Goal: Task Accomplishment & Management: Manage account settings

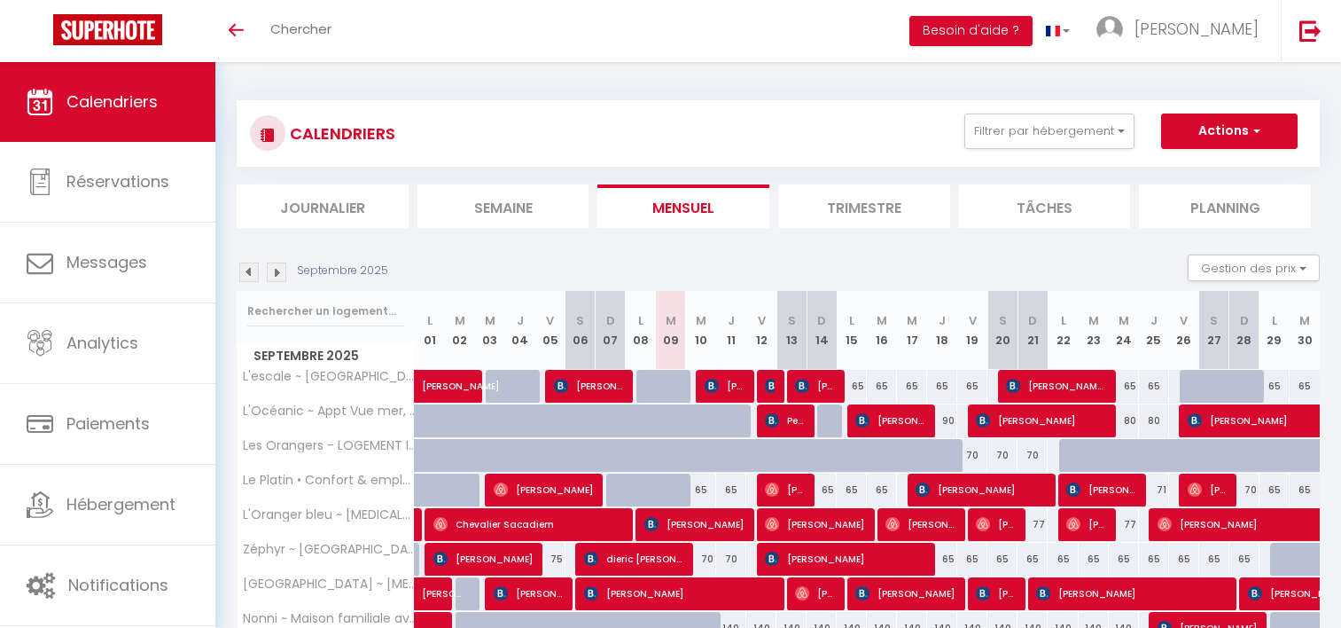
select select
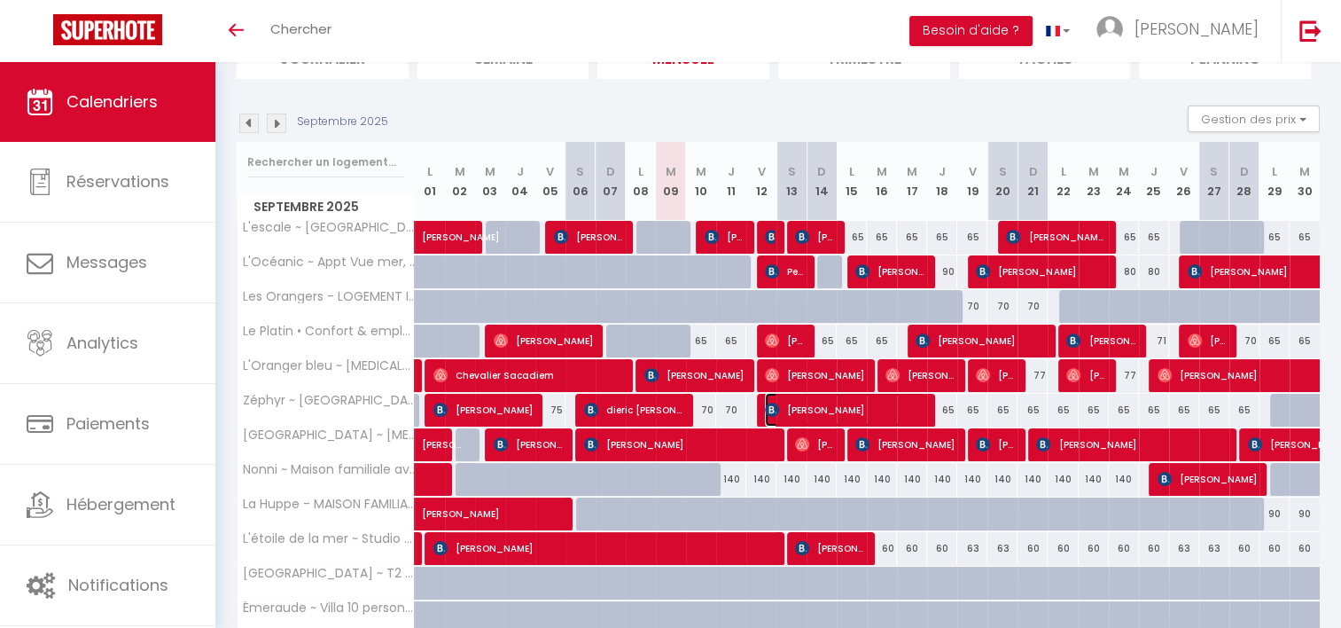
click at [805, 402] on span "[PERSON_NAME]" at bounding box center [845, 410] width 160 height 34
select select "OK"
select select "KO"
select select "0"
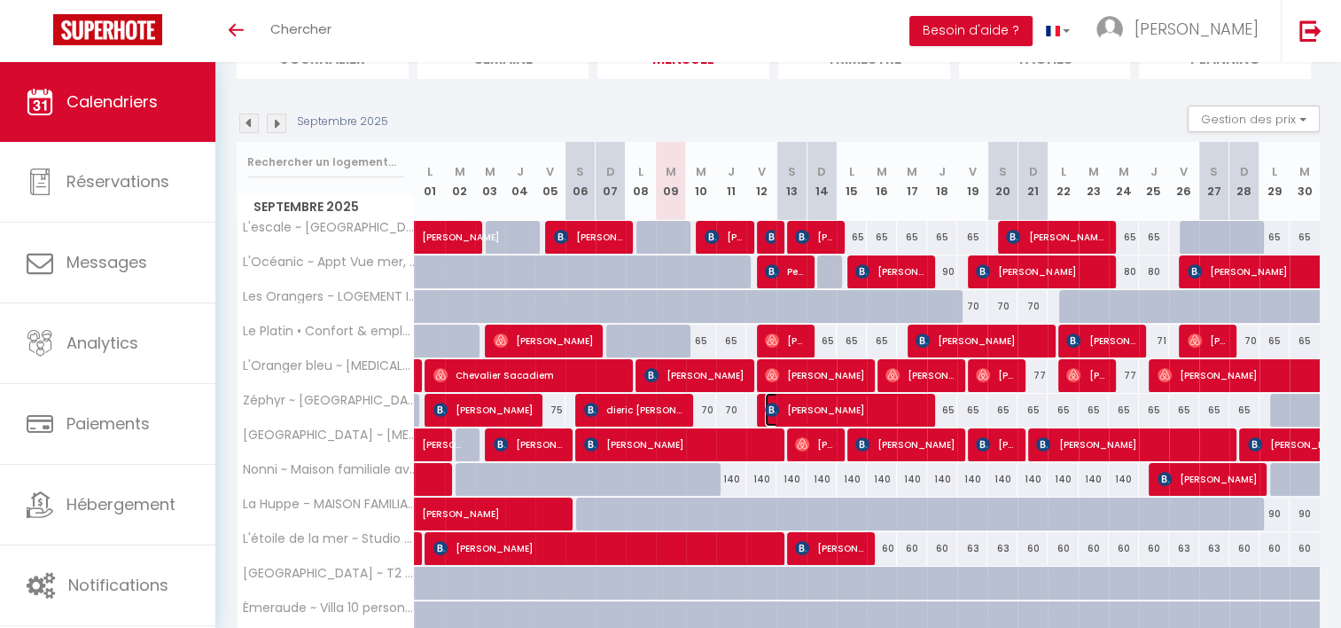
select select "1"
select select
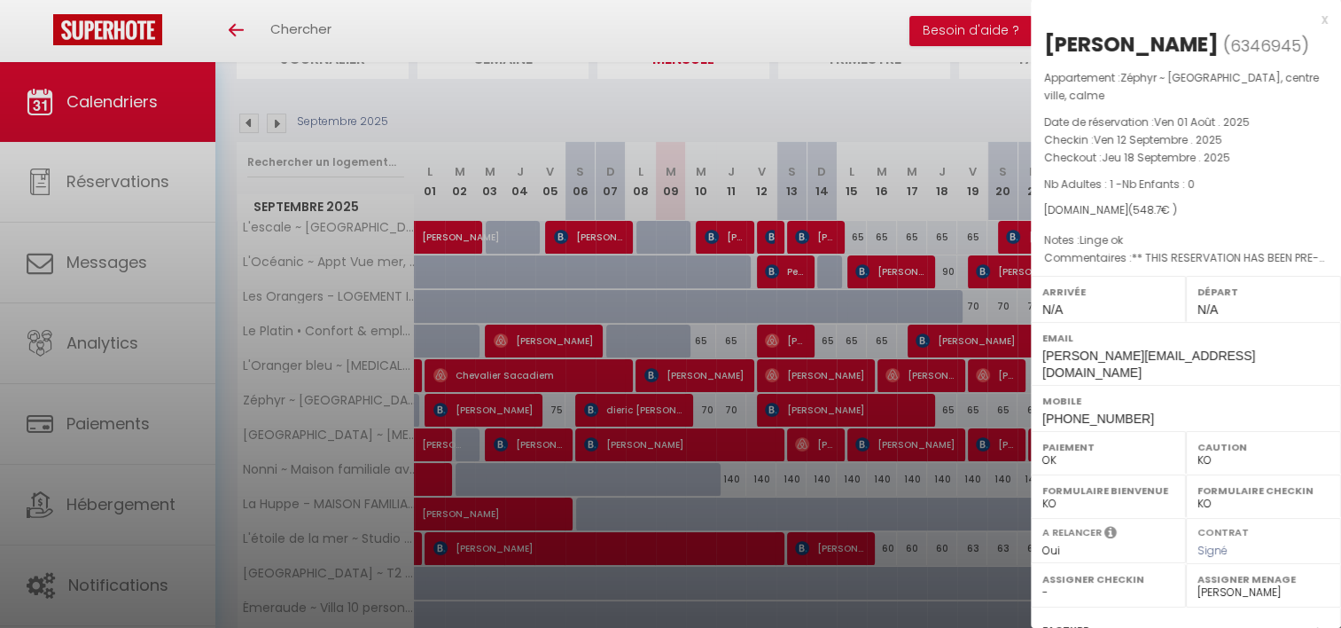
click at [762, 404] on div at bounding box center [670, 314] width 1341 height 628
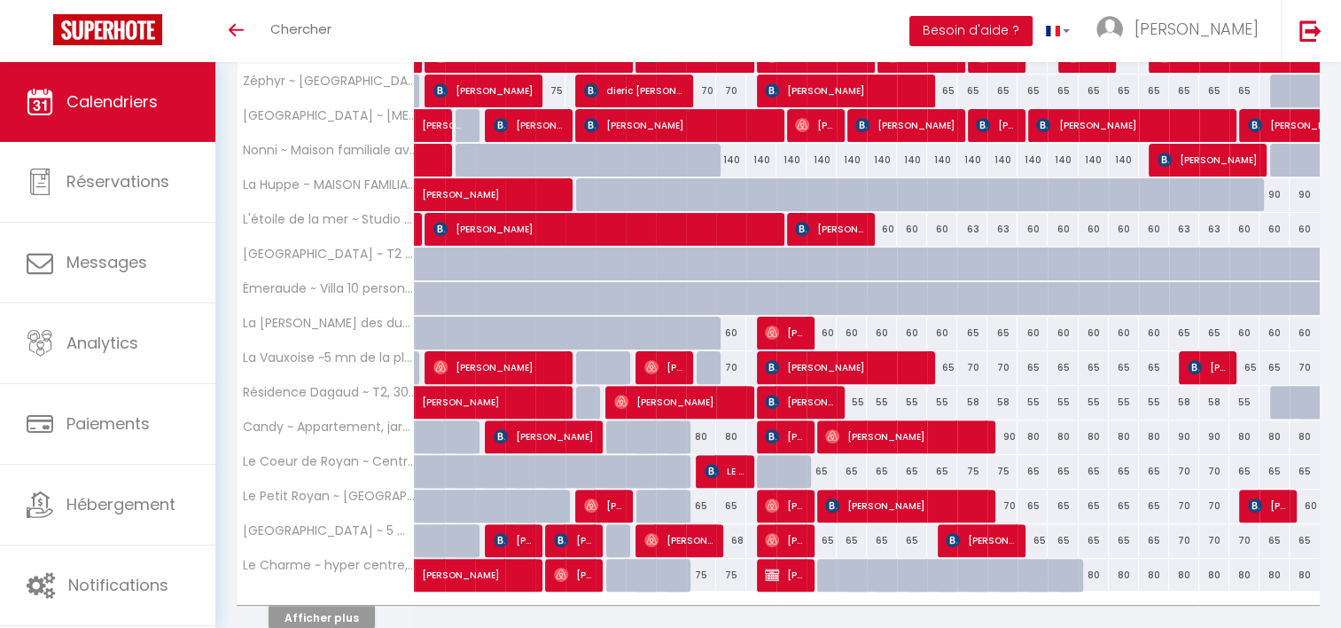
scroll to position [482, 0]
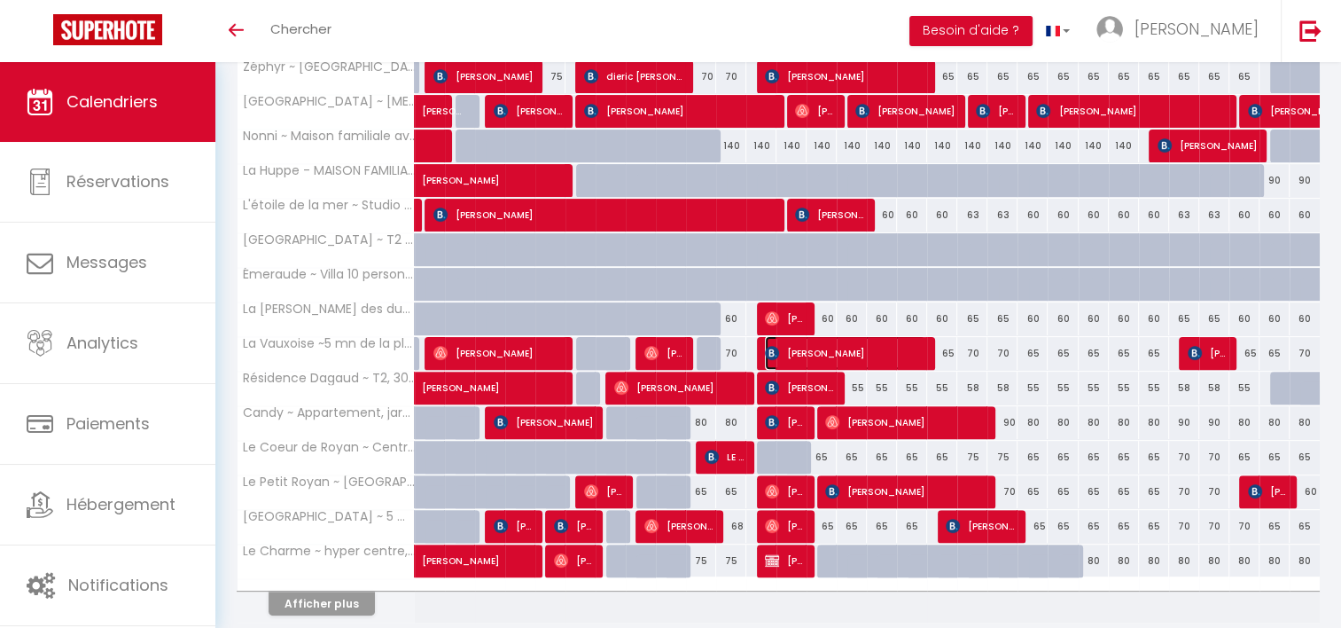
click at [789, 345] on span "[PERSON_NAME]" at bounding box center [845, 353] width 160 height 34
select select "38854"
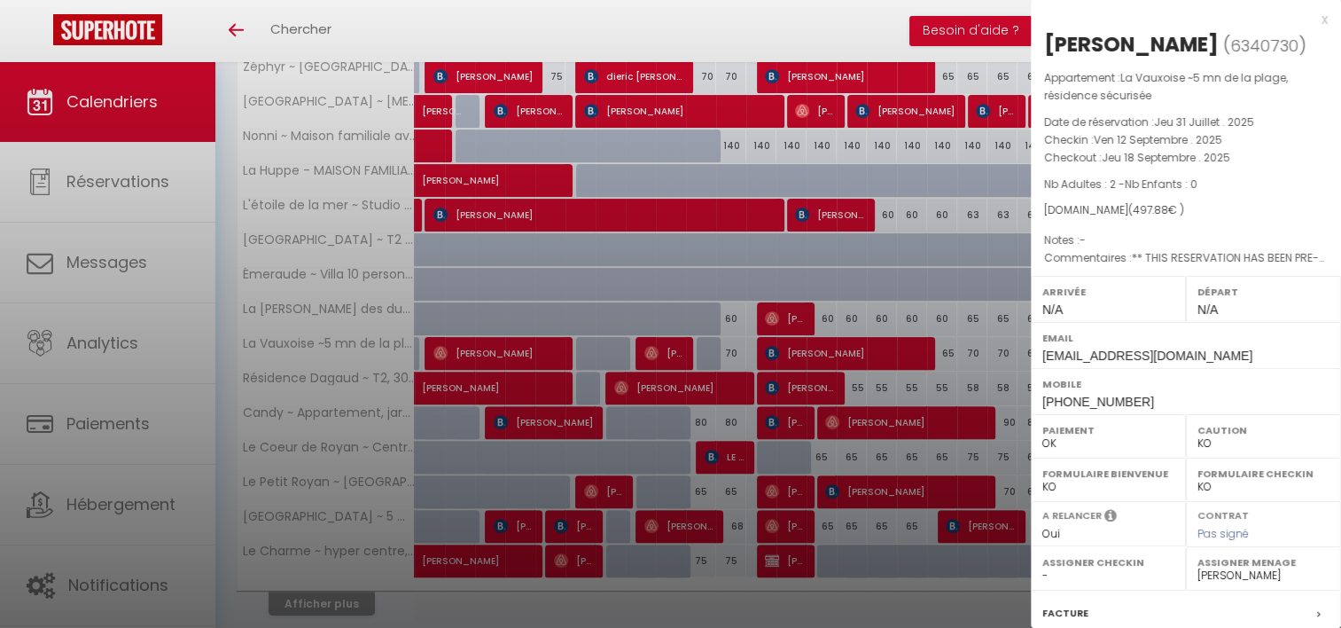
click at [653, 383] on div at bounding box center [670, 314] width 1341 height 628
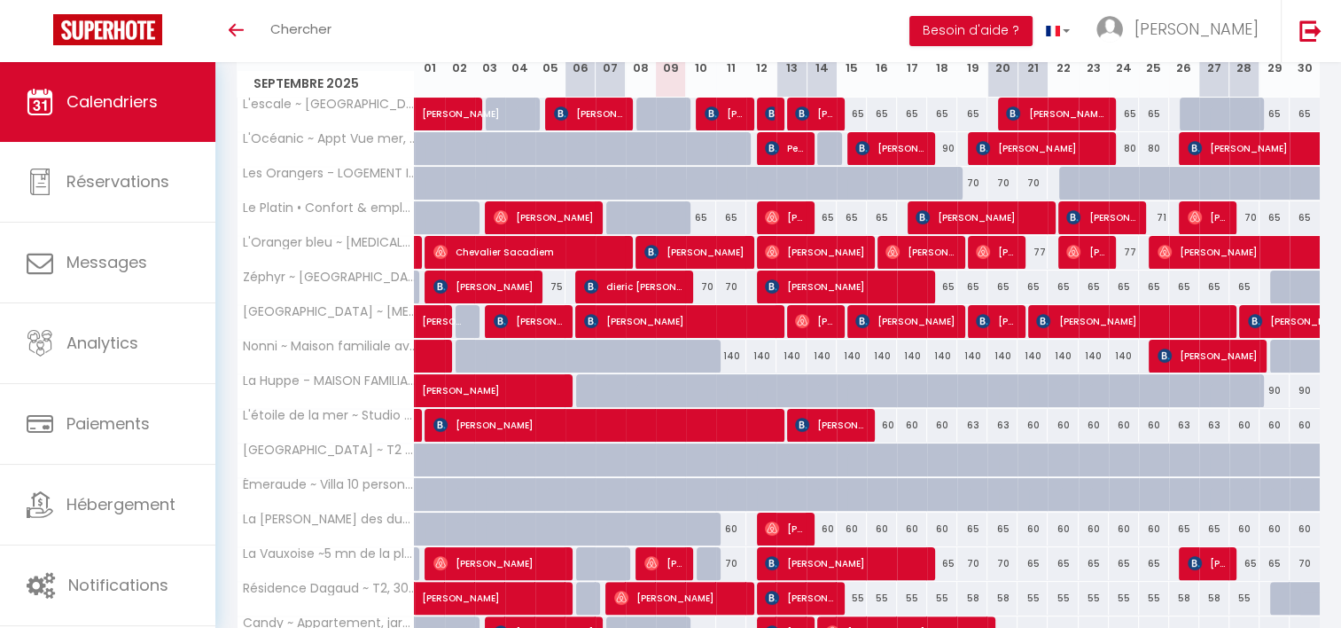
scroll to position [271, 0]
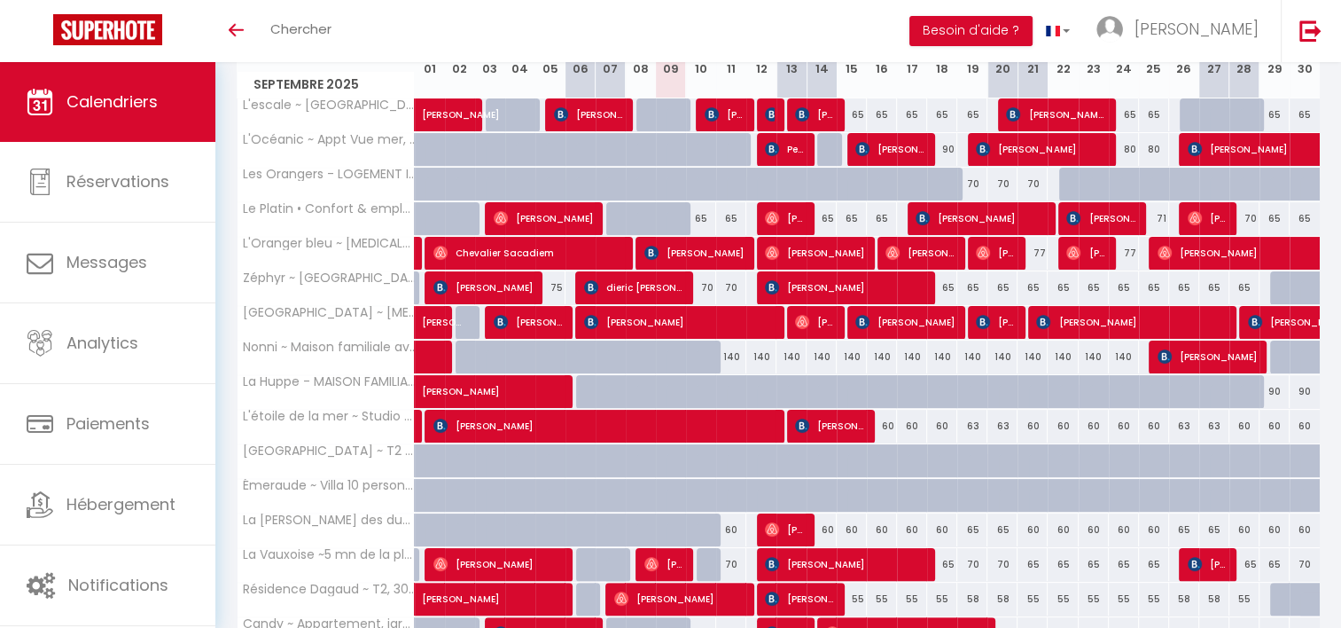
click at [738, 559] on div "70" at bounding box center [731, 564] width 30 height 33
type input "70"
select select "1"
type input "Jeu 11 Septembre 2025"
type input "Ven 12 Septembre 2025"
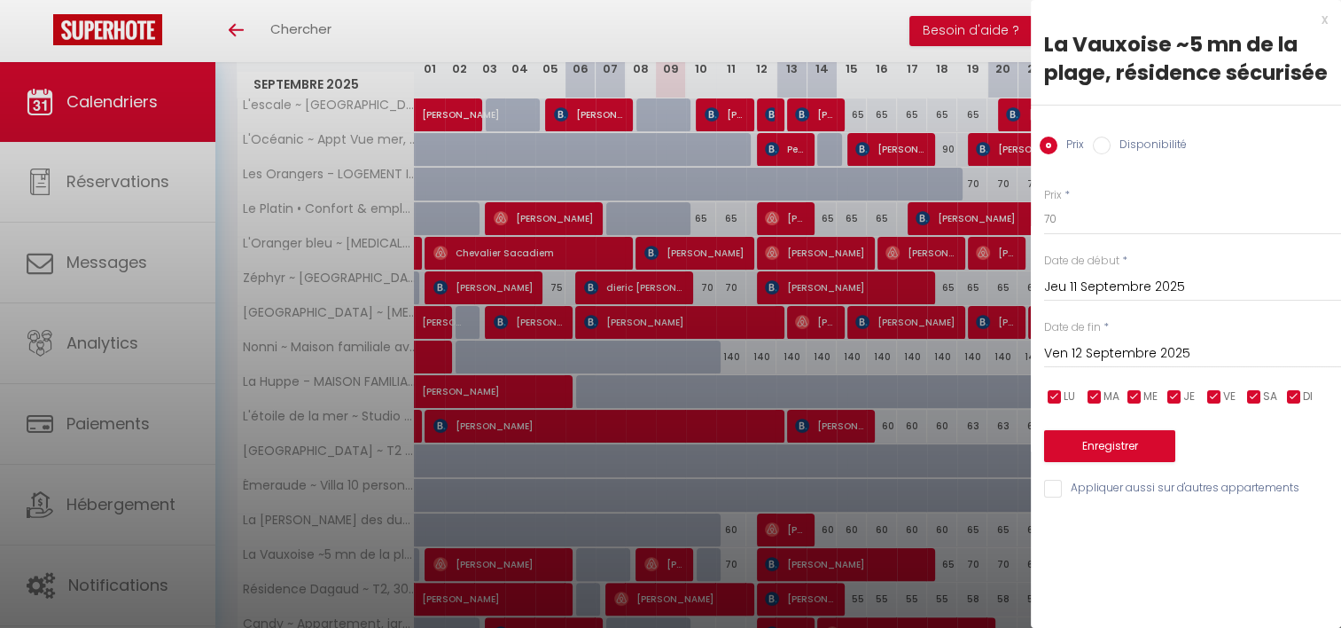
click at [1107, 137] on input "Disponibilité" at bounding box center [1102, 146] width 18 height 18
radio input "true"
radio input "false"
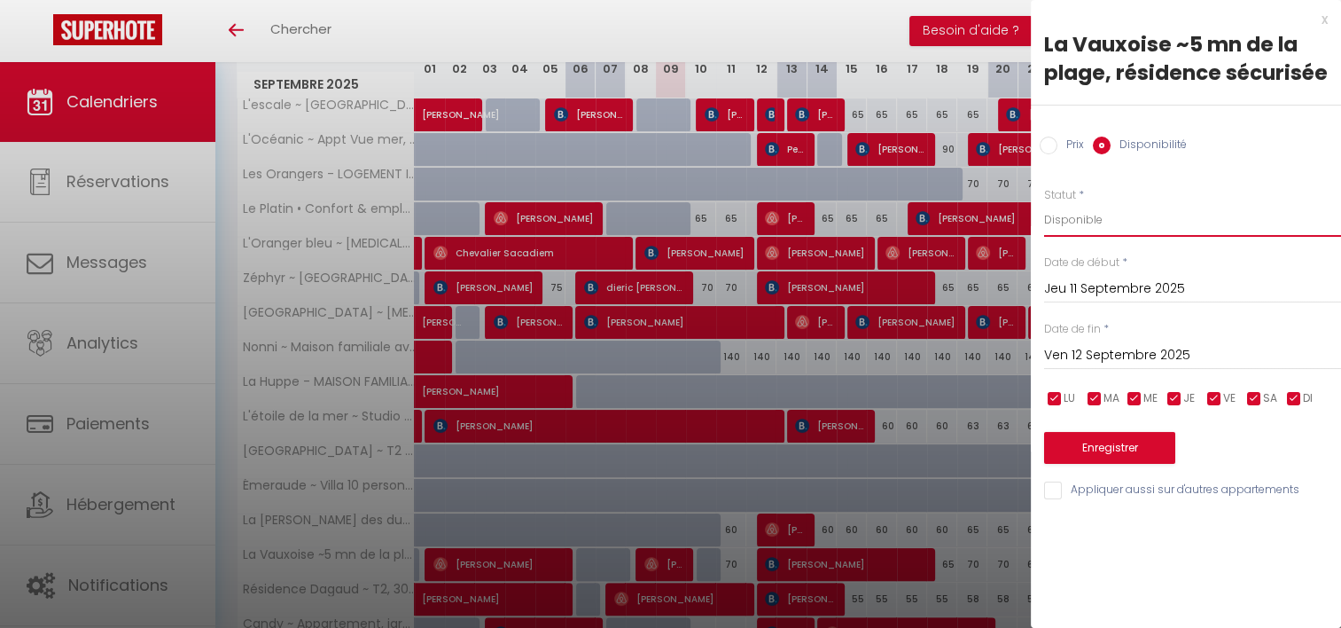
click at [1068, 222] on select "Disponible Indisponible" at bounding box center [1192, 220] width 297 height 34
select select "0"
click at [1044, 203] on select "Disponible Indisponible" at bounding box center [1192, 220] width 297 height 34
click at [1065, 436] on button "Enregistrer" at bounding box center [1109, 448] width 131 height 32
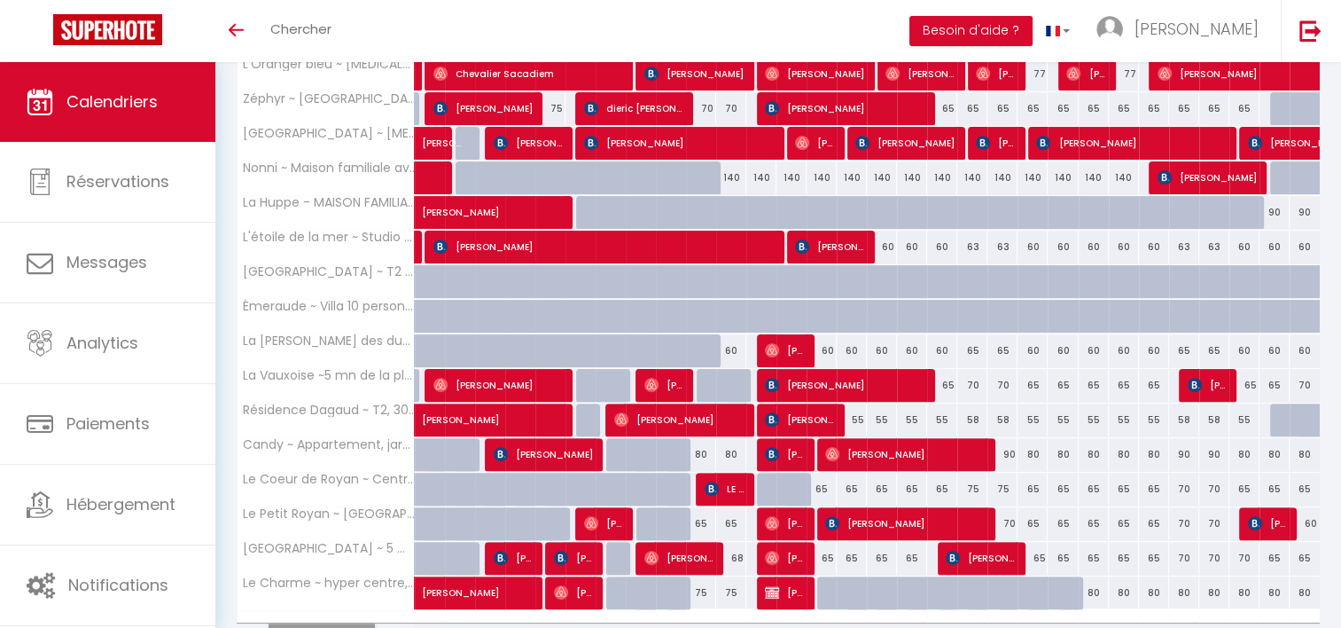
scroll to position [450, 0]
click at [793, 440] on span "[PERSON_NAME]" at bounding box center [785, 454] width 40 height 34
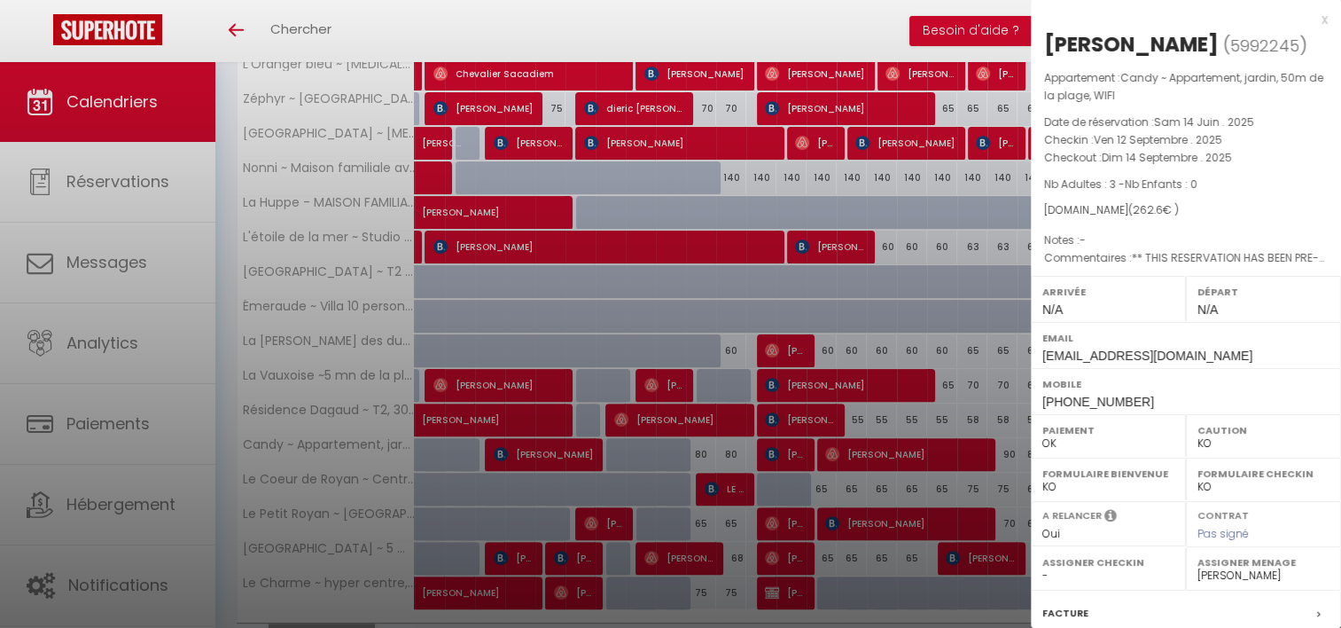
click at [657, 258] on div at bounding box center [670, 314] width 1341 height 628
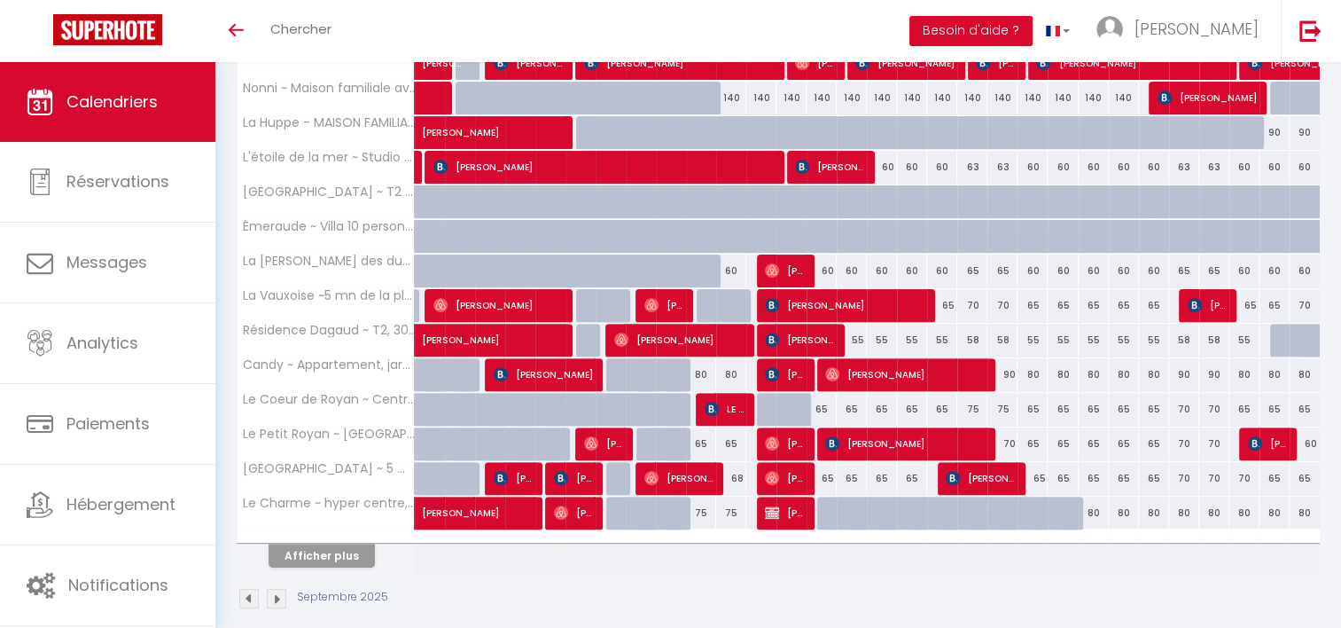
scroll to position [528, 0]
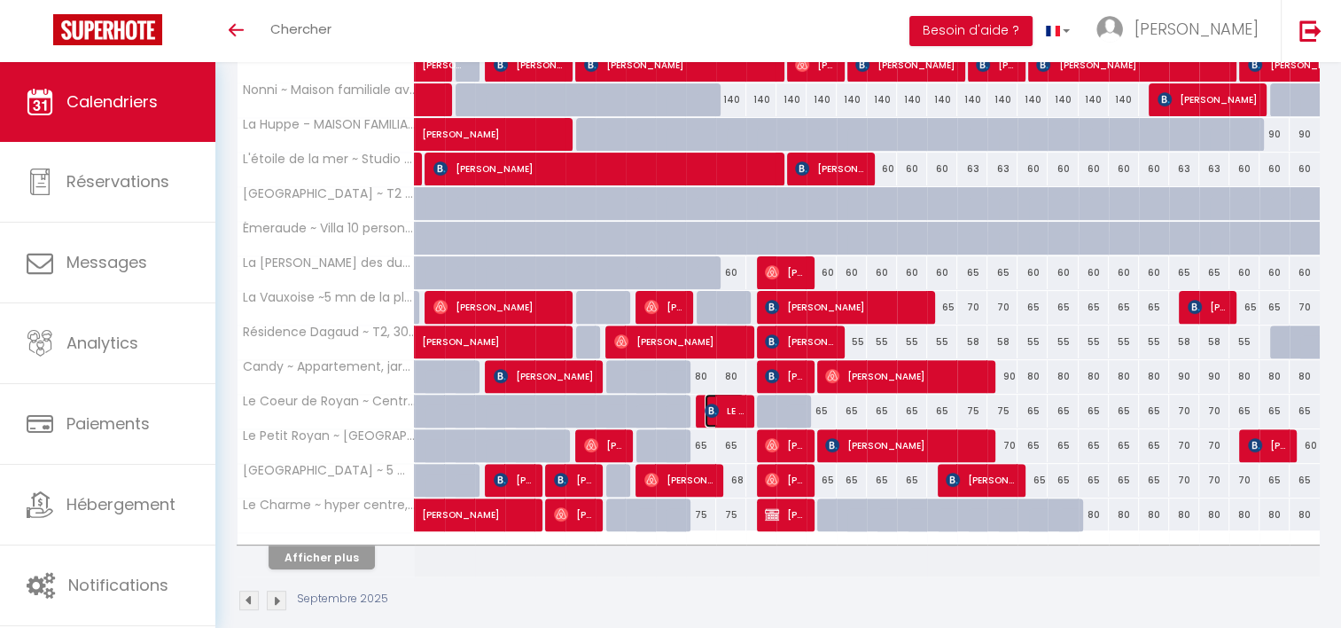
click at [725, 406] on span "LE [PERSON_NAME]" at bounding box center [725, 411] width 40 height 34
select select "37577"
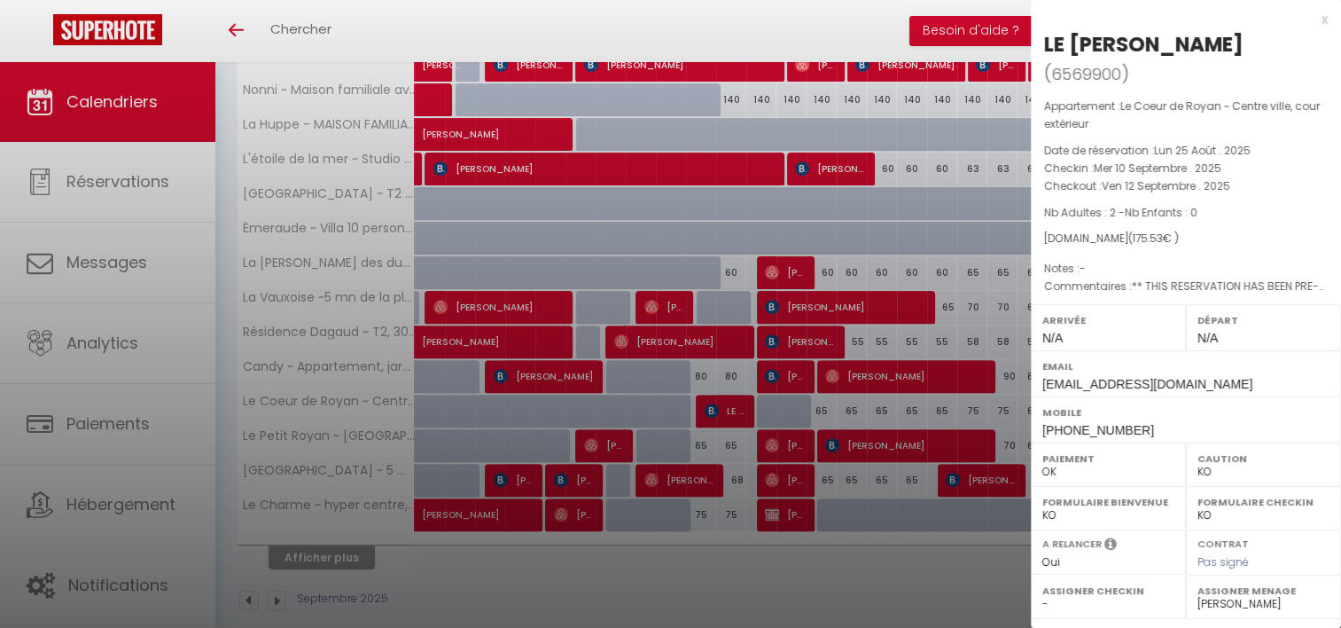
click at [691, 172] on div at bounding box center [670, 314] width 1341 height 628
